Goal: Task Accomplishment & Management: Manage account settings

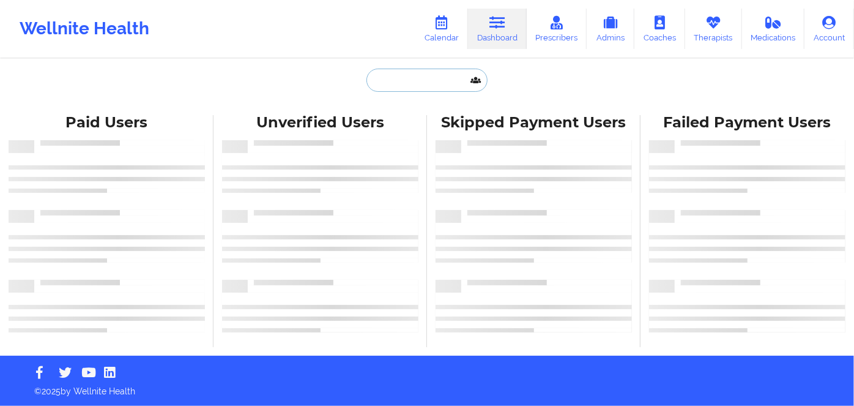
click at [418, 76] on input "text" at bounding box center [426, 80] width 121 height 23
paste input "m3t530@gmail.com"
type input "m3t530@gmail.com"
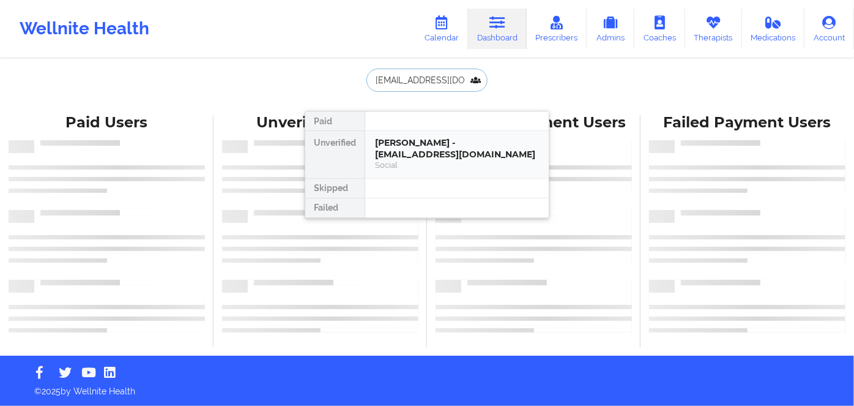
click at [419, 154] on div "Micaela Talactac - m3t530@gmail.com" at bounding box center [457, 148] width 164 height 23
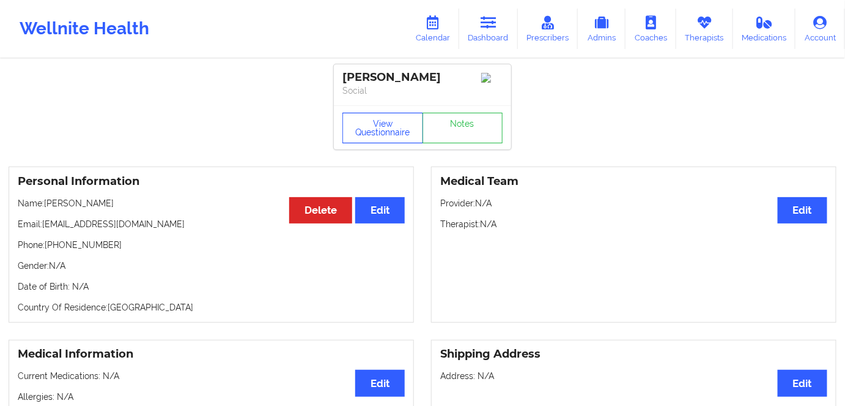
drag, startPoint x: 382, startPoint y: 130, endPoint x: 398, endPoint y: 153, distance: 28.5
click at [382, 132] on button "View Questionnaire" at bounding box center [383, 128] width 81 height 31
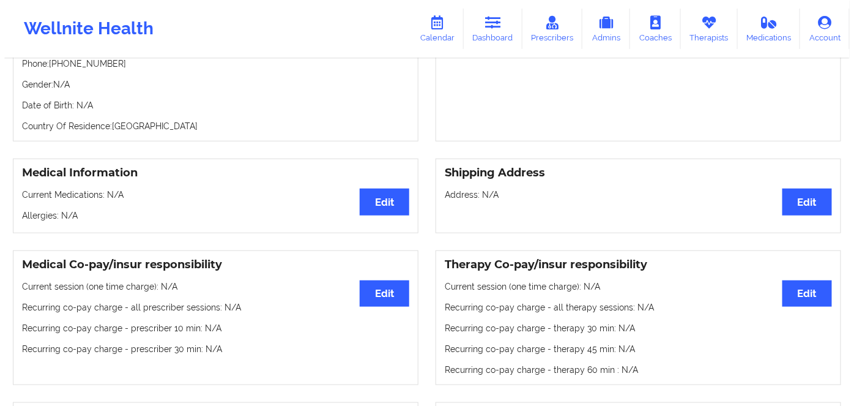
scroll to position [278, 0]
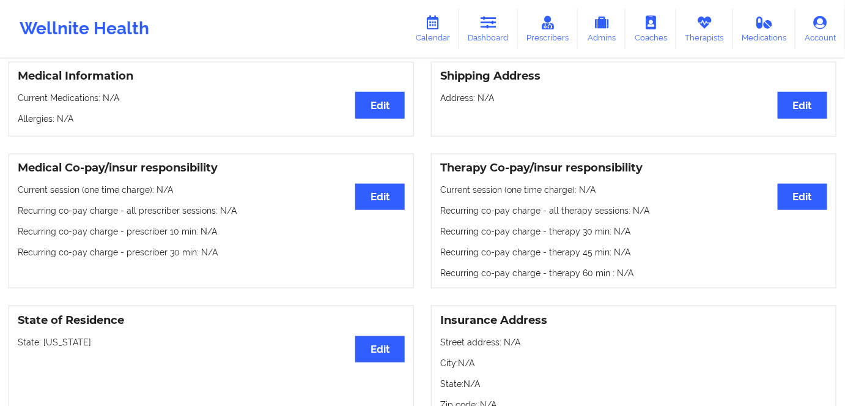
click at [67, 334] on div "State of Residence Edit State: Missouri" at bounding box center [212, 362] width 406 height 114
click at [67, 340] on p "State: Missouri" at bounding box center [211, 342] width 387 height 12
copy p "[US_STATE]"
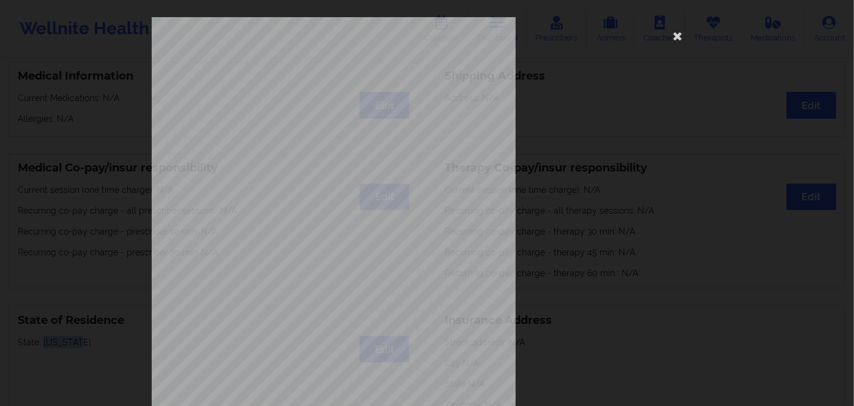
scroll to position [177, 0]
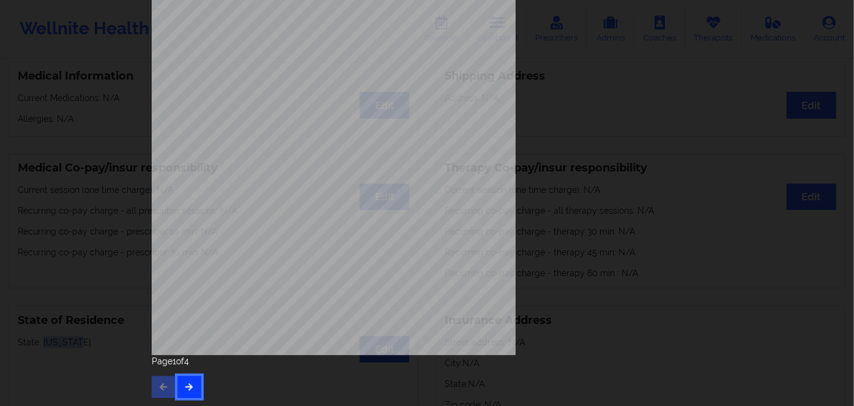
click at [197, 384] on button "button" at bounding box center [189, 387] width 24 height 22
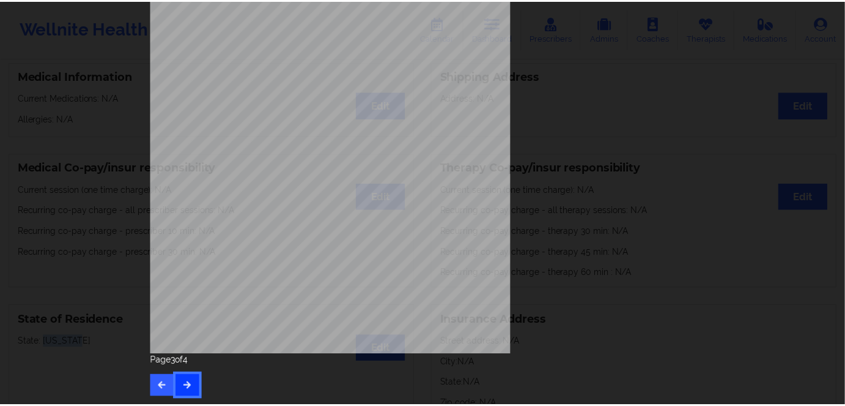
scroll to position [0, 0]
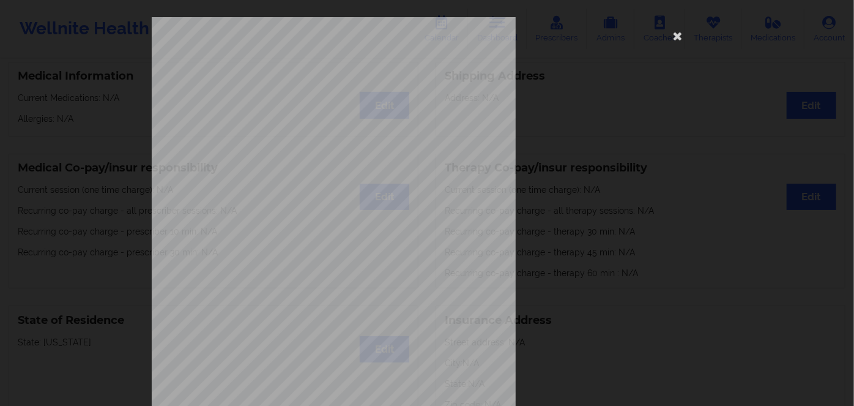
drag, startPoint x: 675, startPoint y: 30, endPoint x: 576, endPoint y: 6, distance: 102.1
click at [672, 30] on icon at bounding box center [678, 36] width 20 height 20
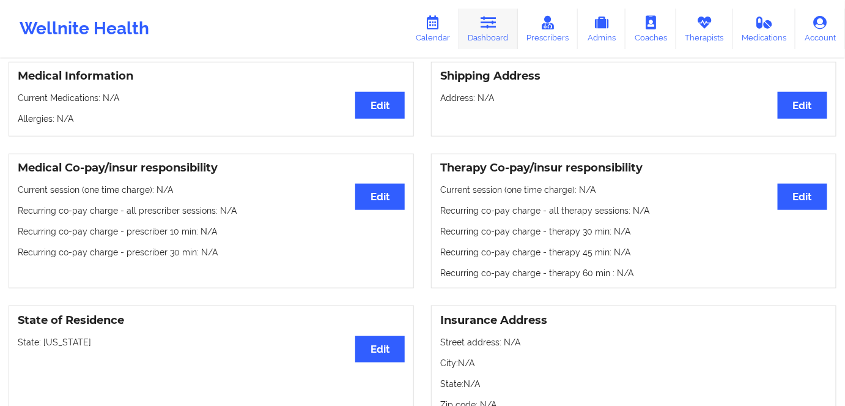
drag, startPoint x: 489, startPoint y: 26, endPoint x: 472, endPoint y: 36, distance: 20.3
click at [489, 26] on icon at bounding box center [489, 22] width 16 height 13
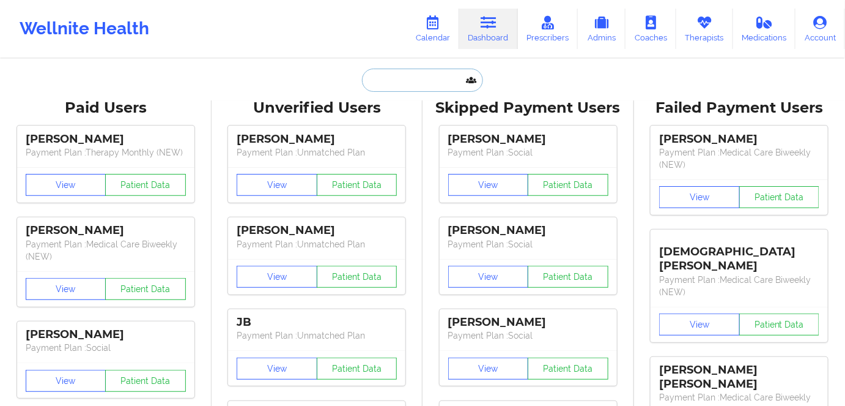
click at [421, 74] on input "text" at bounding box center [422, 80] width 121 height 23
paste input "anasolis99@yahoo.com"
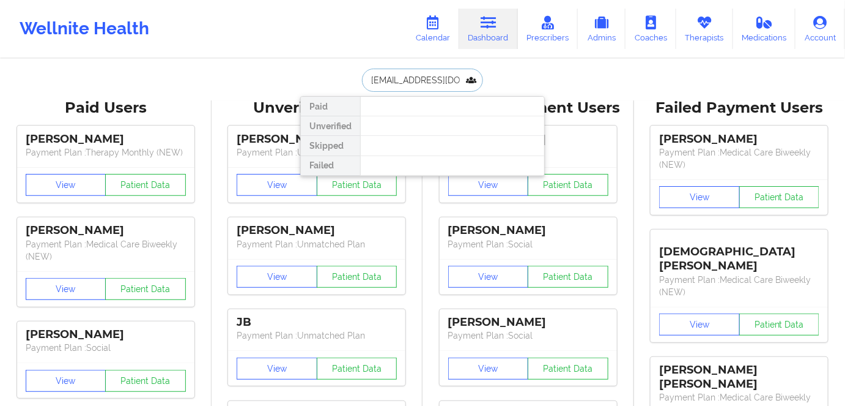
type input "anasolis99@yahoo.com"
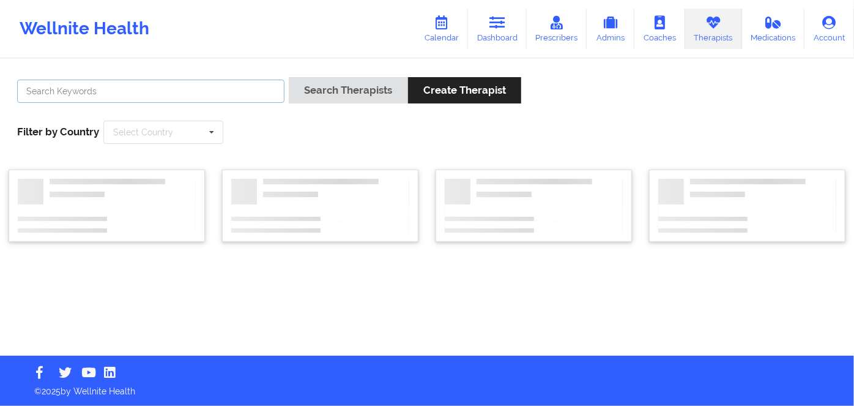
click at [224, 96] on input "text" at bounding box center [150, 91] width 267 height 23
paste input "KACYNTHIA [PERSON_NAME]"
type input "KACYNTHIA [PERSON_NAME]"
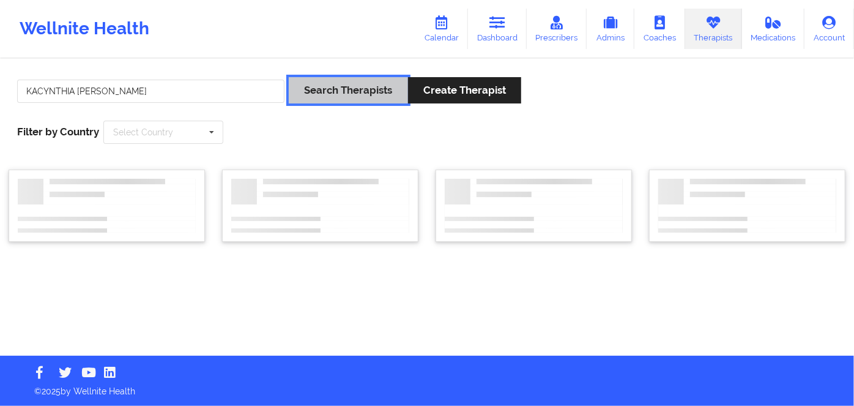
click at [341, 84] on button "Search Therapists" at bounding box center [348, 90] width 119 height 26
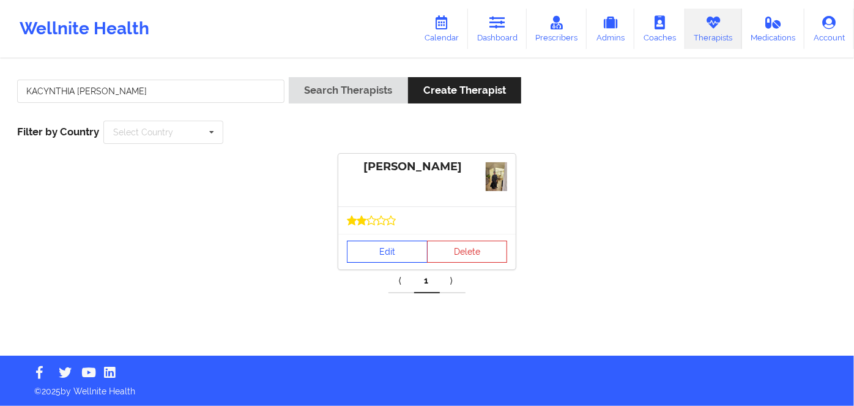
click at [384, 247] on link "Edit" at bounding box center [387, 251] width 81 height 22
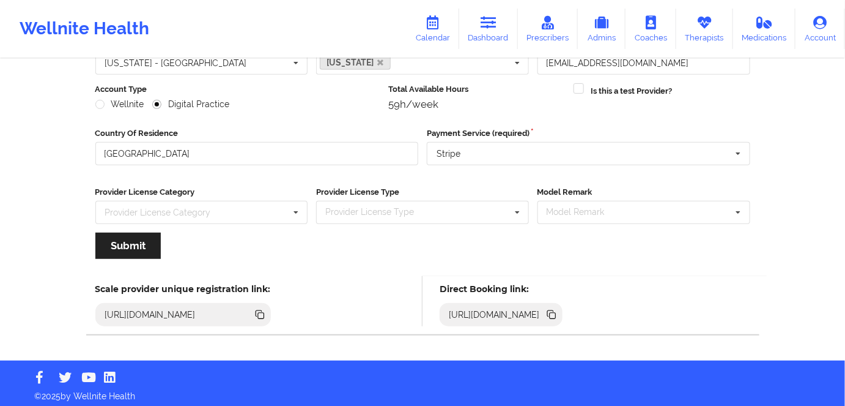
scroll to position [142, 0]
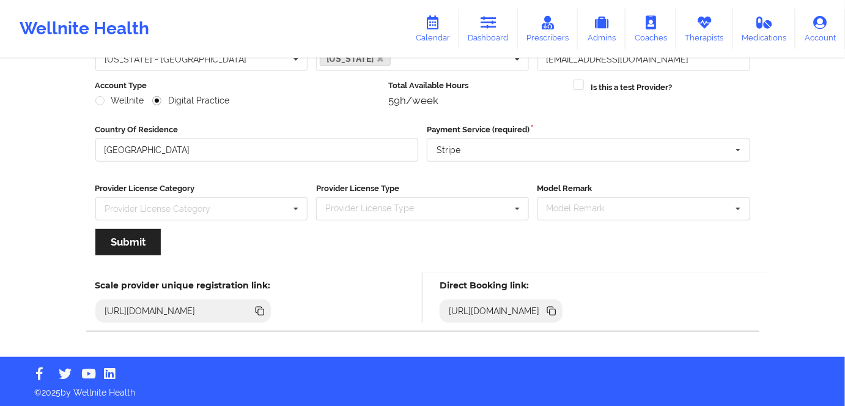
click at [559, 311] on icon at bounding box center [551, 310] width 13 height 13
click at [559, 314] on icon at bounding box center [551, 310] width 13 height 13
